Goal: Transaction & Acquisition: Purchase product/service

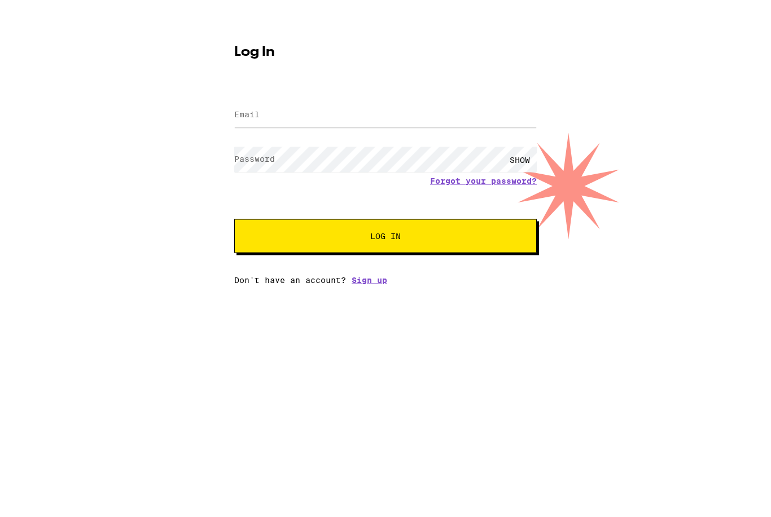
click at [282, 130] on input "Email" at bounding box center [385, 142] width 302 height 25
type input "[EMAIL_ADDRESS][DOMAIN_NAME]"
click at [385, 247] on button "Log In" at bounding box center [385, 264] width 302 height 34
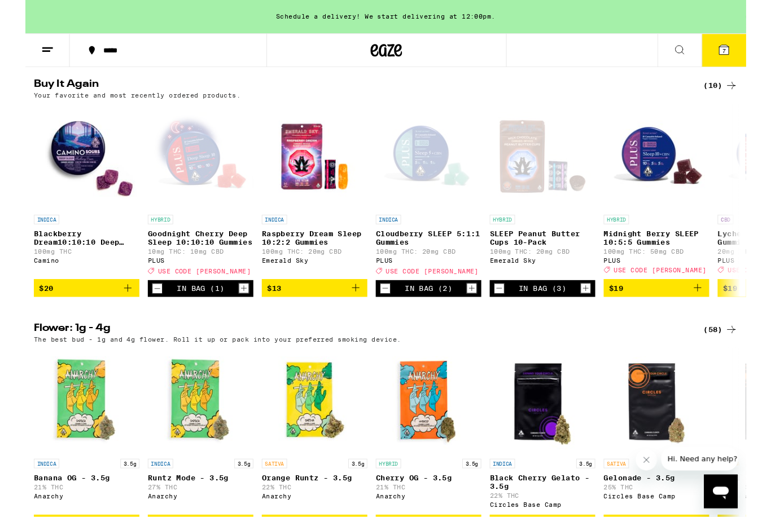
scroll to position [639, 0]
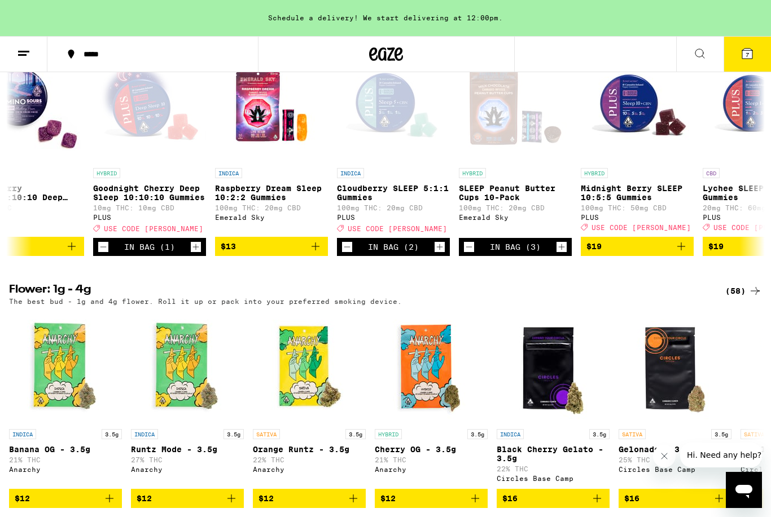
scroll to position [0, 37]
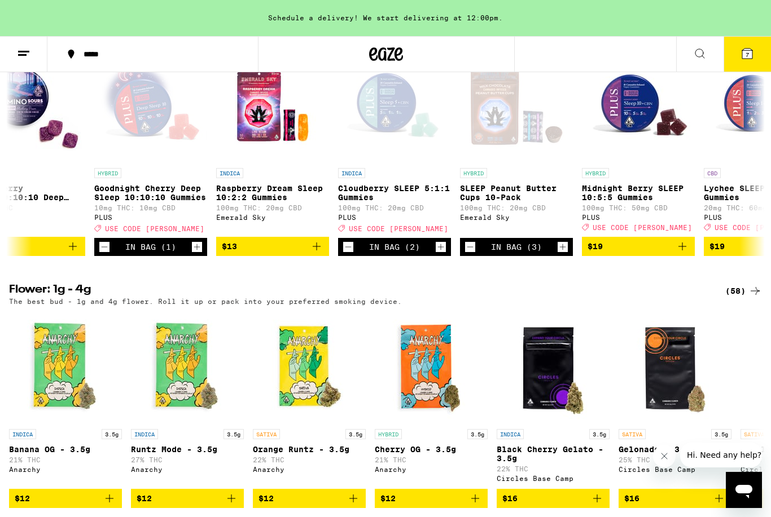
click at [750, 60] on button "7" at bounding box center [746, 54] width 47 height 35
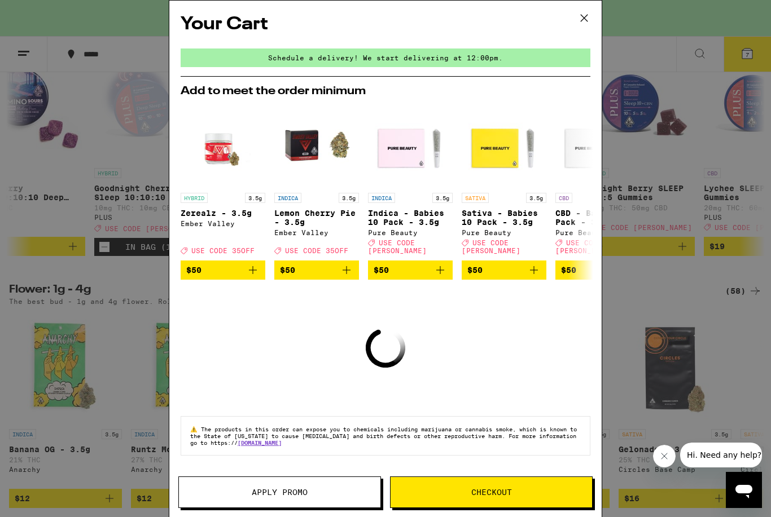
click at [499, 67] on div "Schedule a delivery! We start delivering at 12:00pm." at bounding box center [386, 58] width 410 height 19
click at [586, 21] on icon at bounding box center [583, 18] width 17 height 17
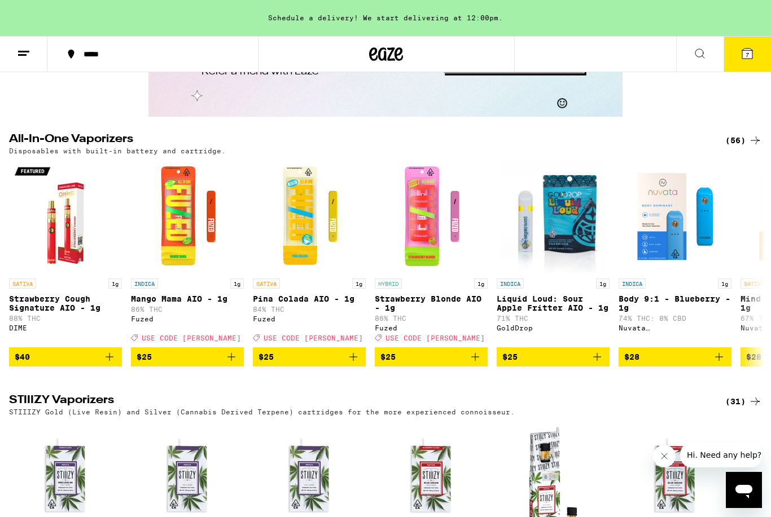
scroll to position [699, 0]
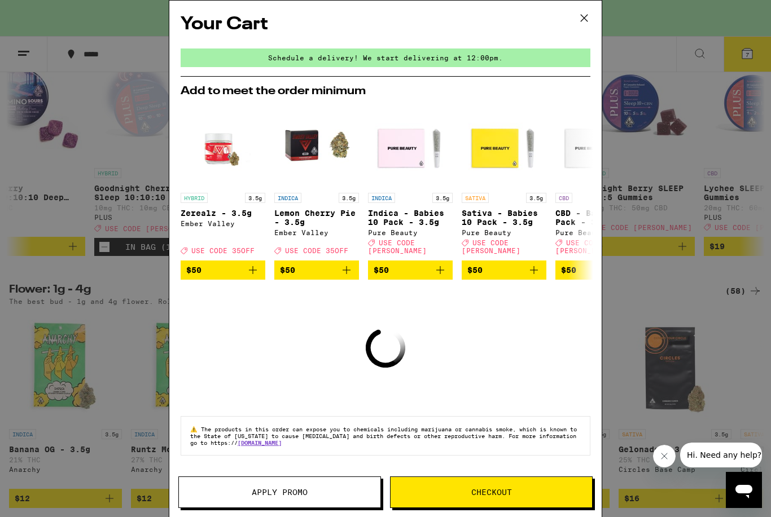
click at [579, 20] on icon at bounding box center [583, 18] width 17 height 17
